Goal: Information Seeking & Learning: Learn about a topic

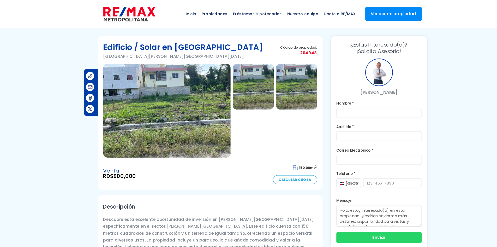
click at [162, 73] on img at bounding box center [158, 104] width 121 height 89
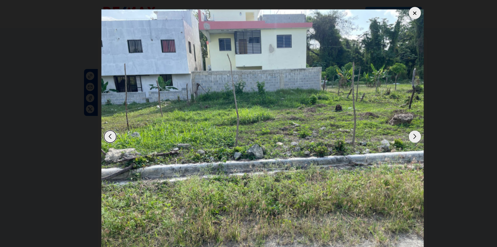
click at [392, 129] on div "Next slide" at bounding box center [392, 128] width 11 height 11
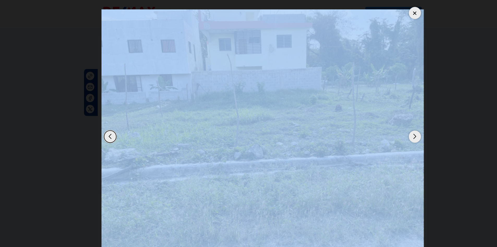
click at [392, 129] on div "Next slide" at bounding box center [392, 128] width 11 height 11
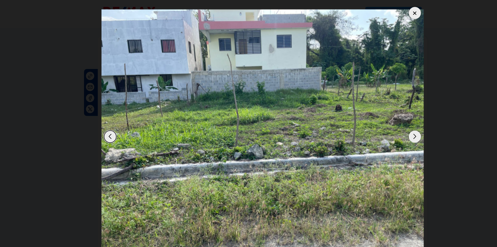
click at [392, 129] on div "Next slide" at bounding box center [392, 128] width 11 height 11
click at [393, 17] on div at bounding box center [392, 12] width 11 height 11
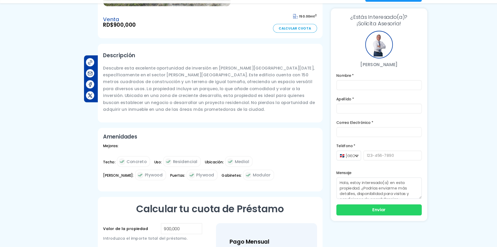
scroll to position [130, 0]
click at [351, 86] on label "Nombre *" at bounding box center [359, 84] width 81 height 7
click at [341, 88] on div "Nombre *" at bounding box center [359, 89] width 81 height 17
click at [336, 85] on label "Nombre *" at bounding box center [359, 84] width 81 height 7
click at [344, 83] on label "Nombre *" at bounding box center [359, 84] width 81 height 7
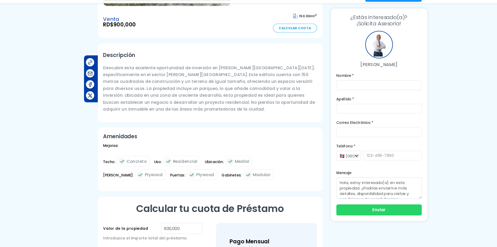
click at [357, 83] on label "Nombre *" at bounding box center [359, 84] width 81 height 7
click at [344, 75] on p "[PERSON_NAME]" at bounding box center [359, 74] width 81 height 7
click at [339, 88] on div "Nombre *" at bounding box center [359, 89] width 81 height 17
click at [330, 93] on input "text" at bounding box center [359, 93] width 81 height 9
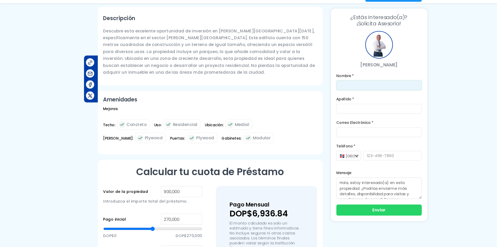
scroll to position [138, 0]
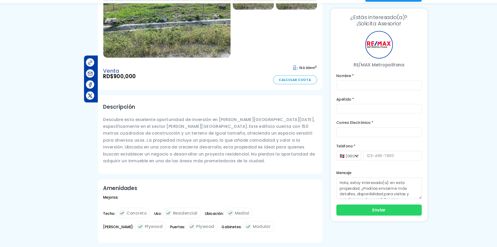
scroll to position [82, 0]
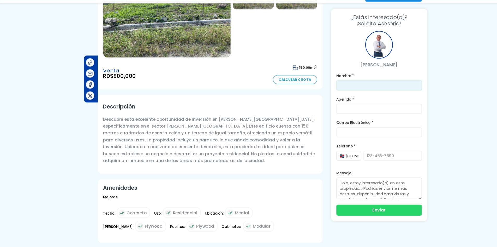
click at [332, 92] on input "text" at bounding box center [359, 93] width 81 height 9
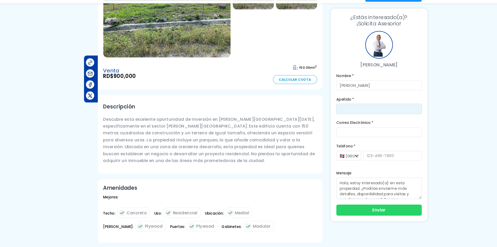
click at [333, 114] on input "text" at bounding box center [359, 115] width 81 height 9
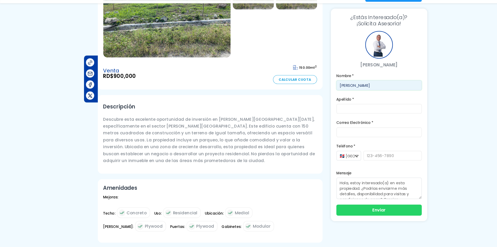
drag, startPoint x: 348, startPoint y: 91, endPoint x: 335, endPoint y: 93, distance: 12.8
click at [335, 93] on input "DANNY REYES" at bounding box center [359, 93] width 81 height 9
type input "DANNY"
click at [326, 121] on form "Nombre * DANNY Apellido * Correo Electrónico * Teléfono * 🇩🇴 República Dominica…" at bounding box center [359, 148] width 81 height 135
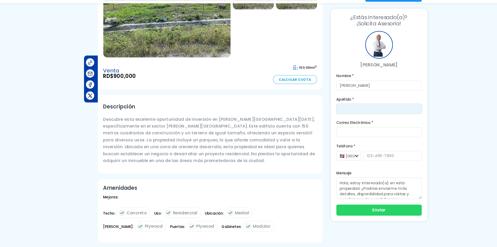
click at [324, 117] on input "text" at bounding box center [359, 115] width 81 height 9
paste input "REYES"
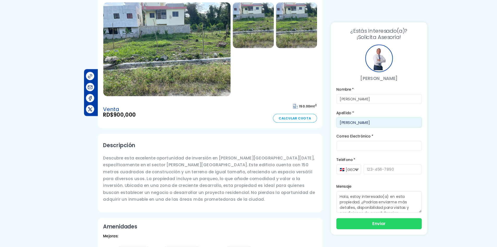
scroll to position [0, 0]
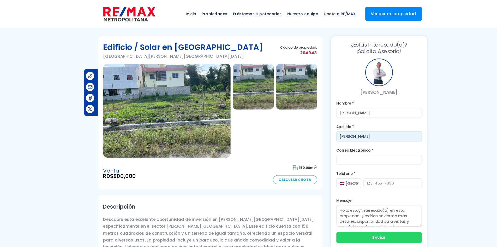
type input "REYES"
click at [162, 99] on img at bounding box center [158, 104] width 121 height 89
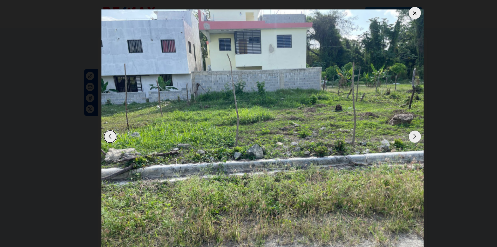
click at [395, 129] on div "Next slide" at bounding box center [392, 128] width 11 height 11
click at [394, 14] on div at bounding box center [392, 12] width 11 height 11
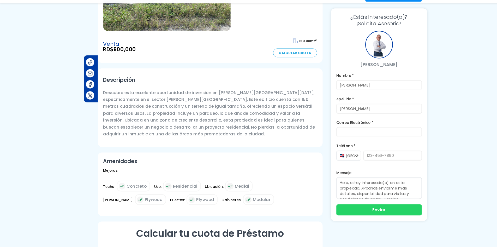
scroll to position [107, 0]
click at [341, 140] on input "email" at bounding box center [359, 137] width 81 height 9
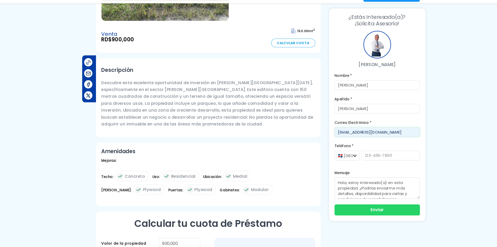
scroll to position [117, 0]
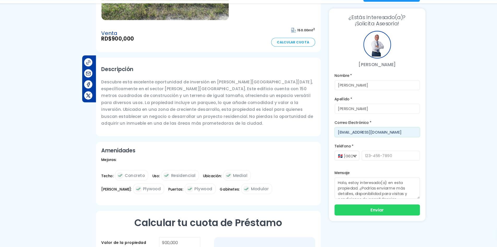
type input "[EMAIL_ADDRESS][DOMAIN_NAME]"
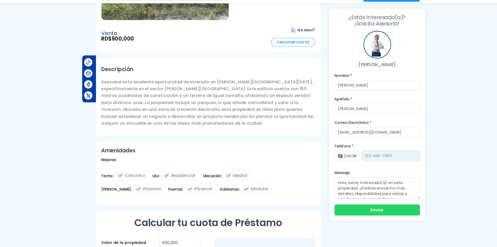
click at [345, 160] on input "tel" at bounding box center [371, 159] width 55 height 9
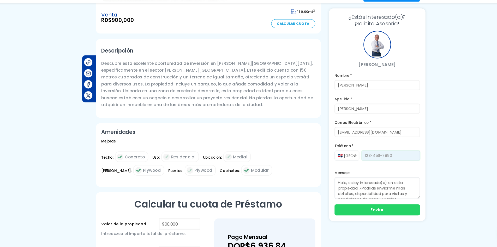
scroll to position [135, 0]
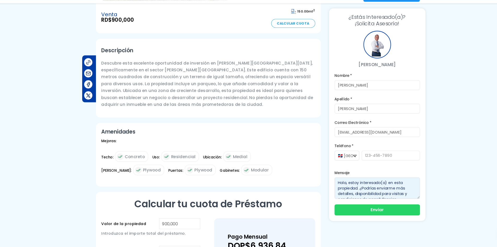
click at [347, 189] on textarea "Hola, estoy interesado(a) en esta propiedad. ¿Podrías enviarme más detalles, di…" at bounding box center [359, 191] width 81 height 20
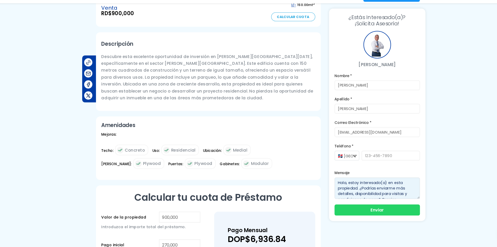
scroll to position [5, 0]
click at [379, 195] on textarea "Hola, estoy interesado(a) en esta propiedad. ¿Podrías enviarme más detalles, di…" at bounding box center [359, 191] width 81 height 20
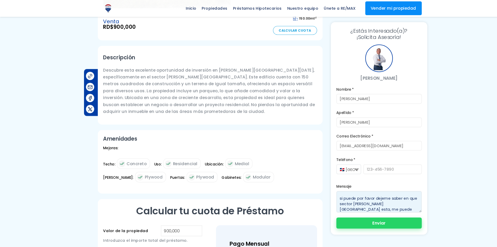
scroll to position [29, 0]
type textarea "Hola, estoy interesado(a) en esta propiedad. ¿Podrías enviarme más detalles, di…"
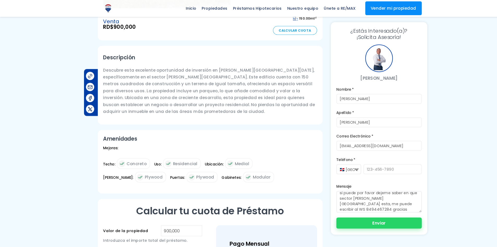
click at [397, 210] on button "Enviar" at bounding box center [359, 211] width 81 height 10
type input "18494467284"
click at [351, 212] on button "Enviar" at bounding box center [359, 211] width 81 height 10
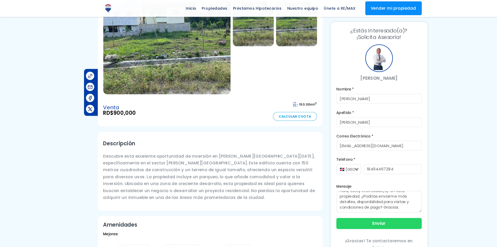
scroll to position [0, 0]
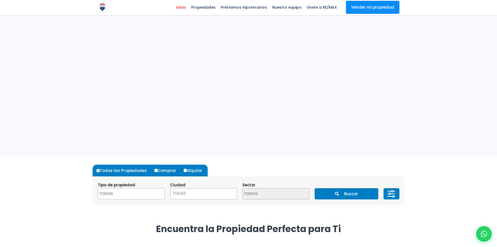
select select
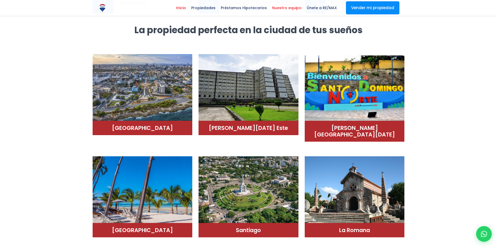
click at [274, 15] on link "Nuestro equipo" at bounding box center [287, 8] width 35 height 16
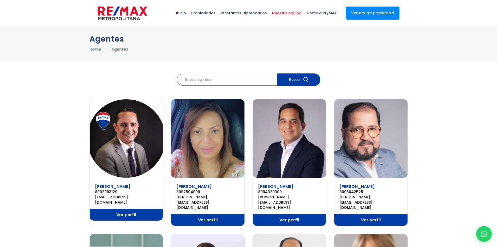
click at [106, 11] on img at bounding box center [122, 13] width 49 height 16
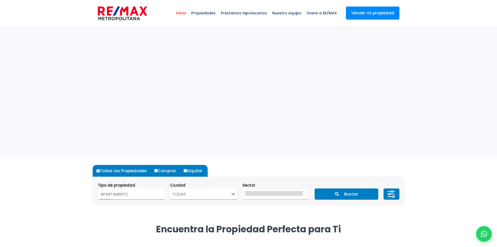
select select
click at [210, 15] on span "Propiedades" at bounding box center [203, 13] width 29 height 16
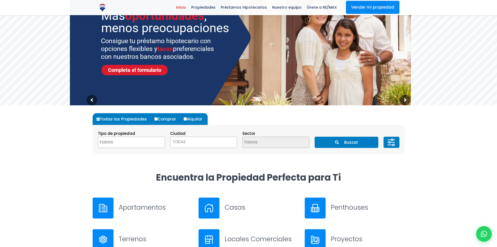
scroll to position [52, 0]
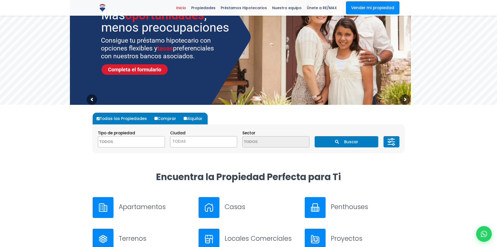
click at [139, 140] on textarea "Search" at bounding box center [123, 141] width 51 height 11
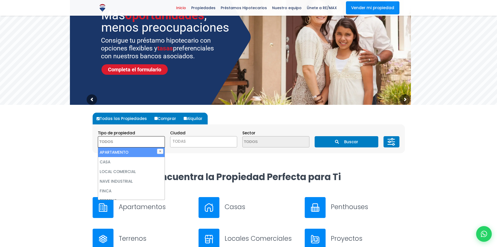
scroll to position [94, 0]
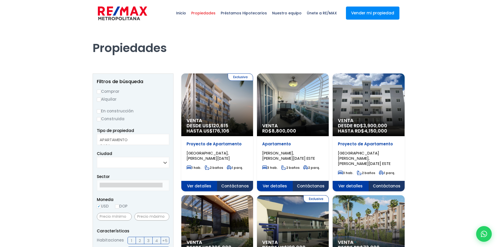
select select
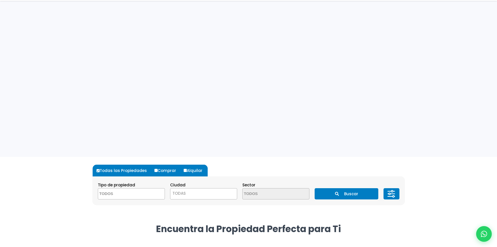
select select
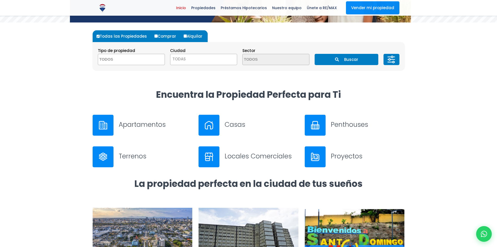
scroll to position [135, 0]
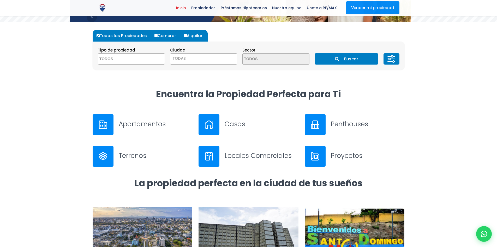
click at [135, 145] on hr at bounding box center [249, 145] width 312 height 0
click at [127, 157] on h3 "Terrenos" at bounding box center [156, 155] width 74 height 9
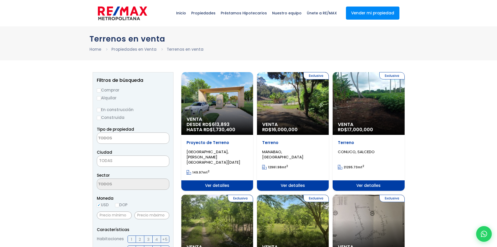
select select
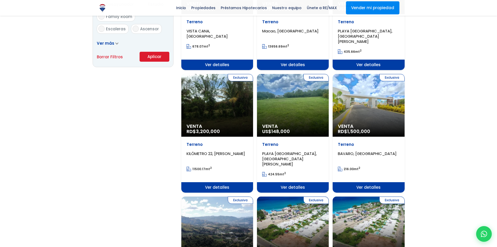
scroll to position [360, 0]
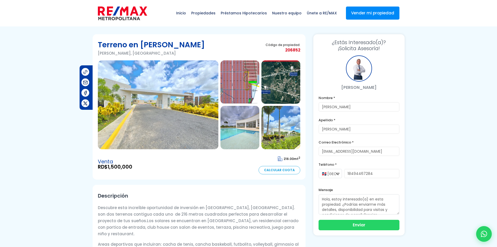
click at [154, 88] on img at bounding box center [158, 104] width 121 height 89
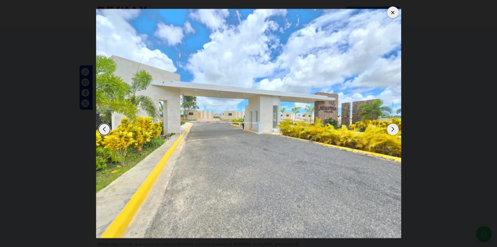
click at [394, 128] on div "Next slide" at bounding box center [392, 128] width 11 height 11
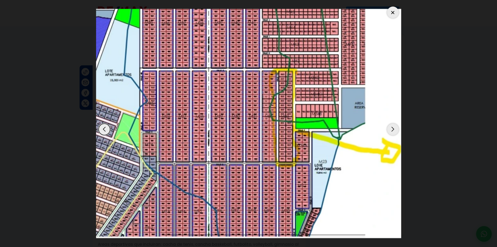
click at [394, 128] on div "Next slide" at bounding box center [392, 128] width 11 height 11
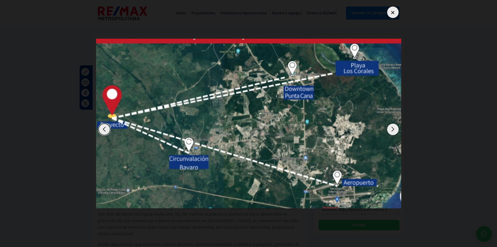
click at [394, 128] on div "Next slide" at bounding box center [392, 128] width 11 height 11
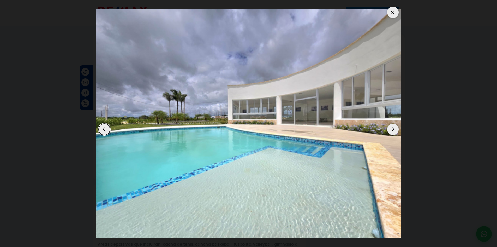
click at [103, 129] on div "Previous slide" at bounding box center [104, 128] width 11 height 11
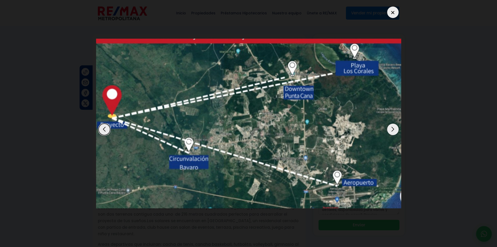
click at [391, 131] on div "Next slide" at bounding box center [392, 128] width 11 height 11
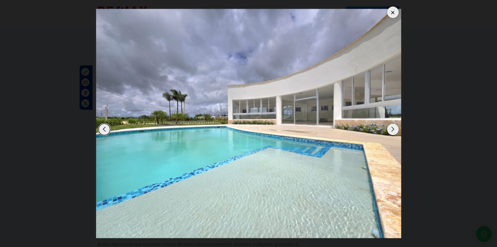
click at [391, 131] on div "Next slide" at bounding box center [392, 128] width 11 height 11
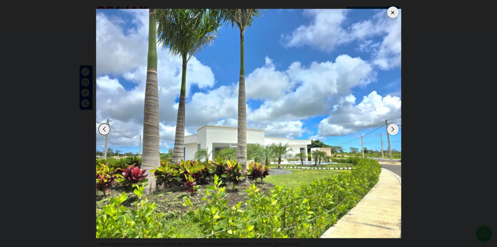
click at [391, 131] on div "Next slide" at bounding box center [392, 128] width 11 height 11
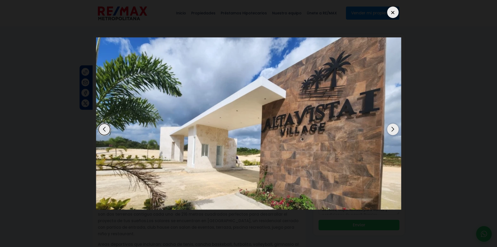
click at [391, 131] on div "Next slide" at bounding box center [392, 128] width 11 height 11
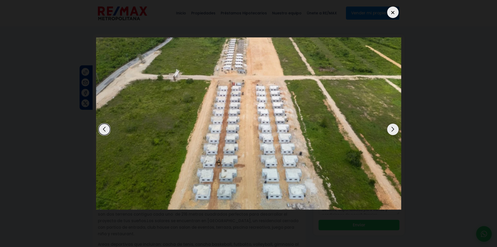
click at [391, 131] on div "Next slide" at bounding box center [392, 128] width 11 height 11
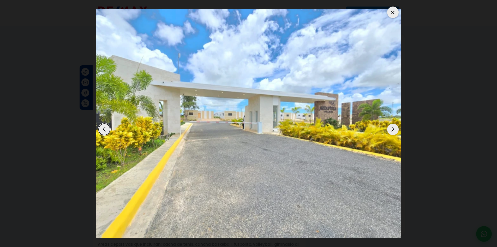
click at [391, 131] on div "Next slide" at bounding box center [392, 128] width 11 height 11
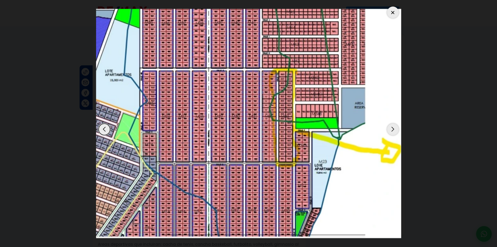
click at [391, 8] on div at bounding box center [392, 12] width 11 height 11
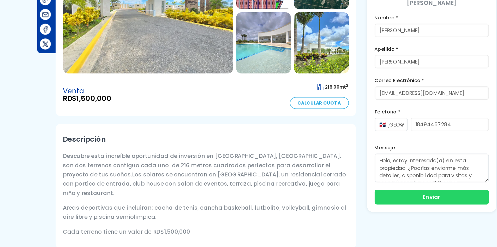
scroll to position [25, 0]
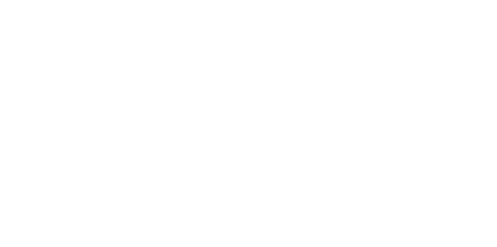
select select
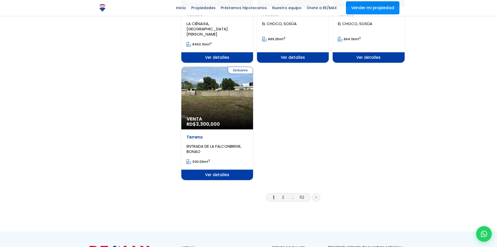
scroll to position [615, 0]
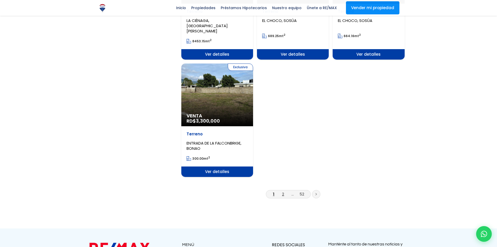
click at [283, 191] on link "2" at bounding box center [283, 193] width 2 height 5
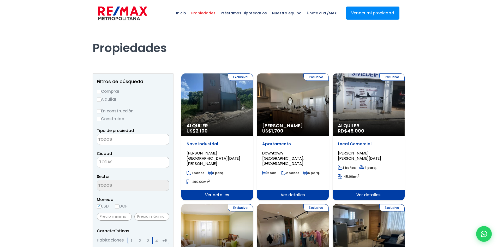
select select
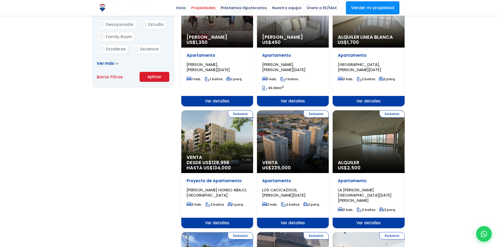
scroll to position [339, 0]
